Goal: Information Seeking & Learning: Check status

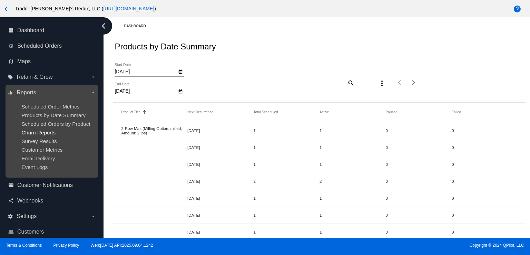
click at [43, 133] on span "Churn Reports" at bounding box center [38, 132] width 34 height 6
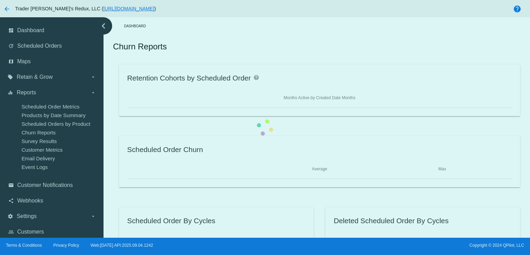
click at [113, 115] on div "Retention Cohorts by Scheduled Order help Months Active by Created Date Months …" at bounding box center [319, 162] width 413 height 194
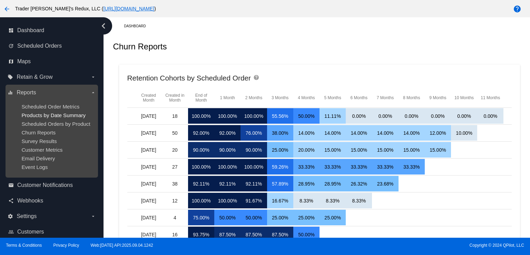
click at [45, 115] on span "Products by Date Summary" at bounding box center [53, 115] width 64 height 6
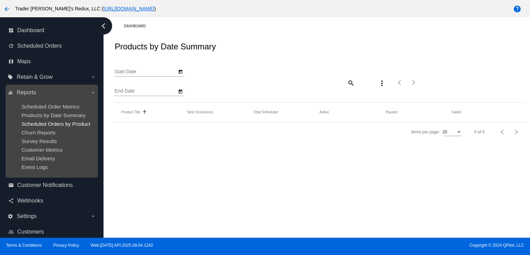
click at [49, 123] on span "Scheduled Orders by Product" at bounding box center [55, 124] width 69 height 6
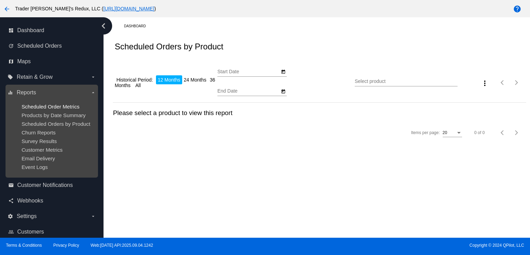
click at [49, 103] on span "Scheduled Order Metrics" at bounding box center [50, 106] width 58 height 6
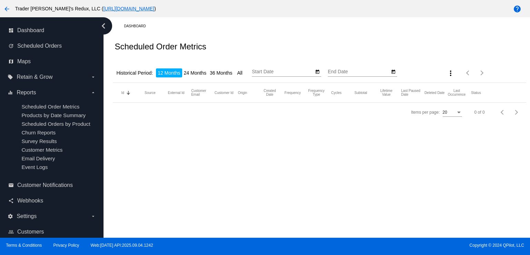
type input "[DATE]"
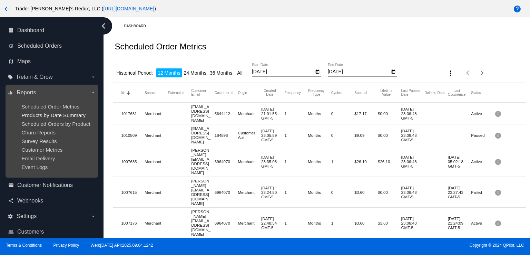
click at [41, 116] on span "Products by Date Summary" at bounding box center [53, 115] width 64 height 6
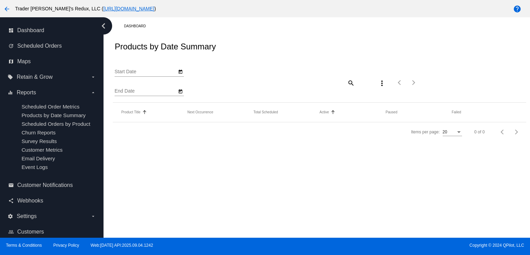
type input "[DATE]"
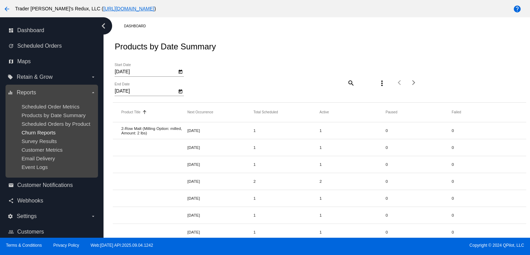
click at [52, 131] on span "Churn Reports" at bounding box center [38, 132] width 34 height 6
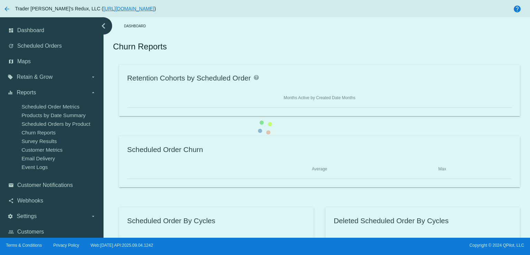
drag, startPoint x: 52, startPoint y: 131, endPoint x: 124, endPoint y: 125, distance: 71.7
click at [113, 128] on div "Retention Cohorts by Scheduled Order help Months Active by Created Date Months …" at bounding box center [319, 162] width 413 height 194
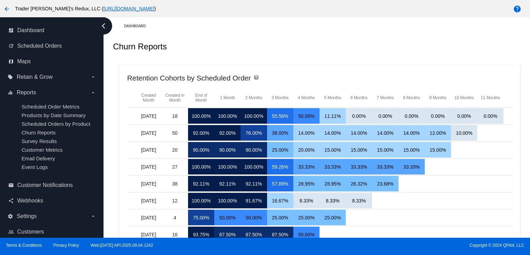
drag, startPoint x: 318, startPoint y: 73, endPoint x: 409, endPoint y: 109, distance: 98.0
click at [342, 86] on div "Retention Cohorts by Scheduled Order help" at bounding box center [319, 80] width 385 height 15
